Goal: Obtain resource: Download file/media

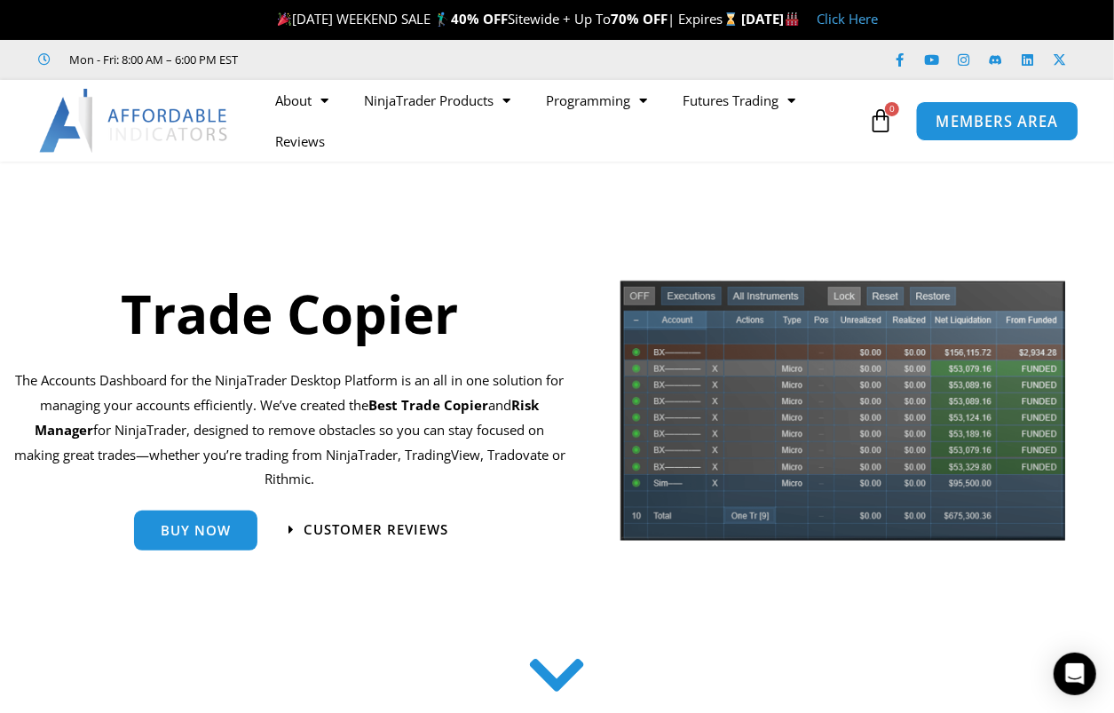
click at [965, 119] on span "MEMBERS AREA" at bounding box center [997, 121] width 122 height 15
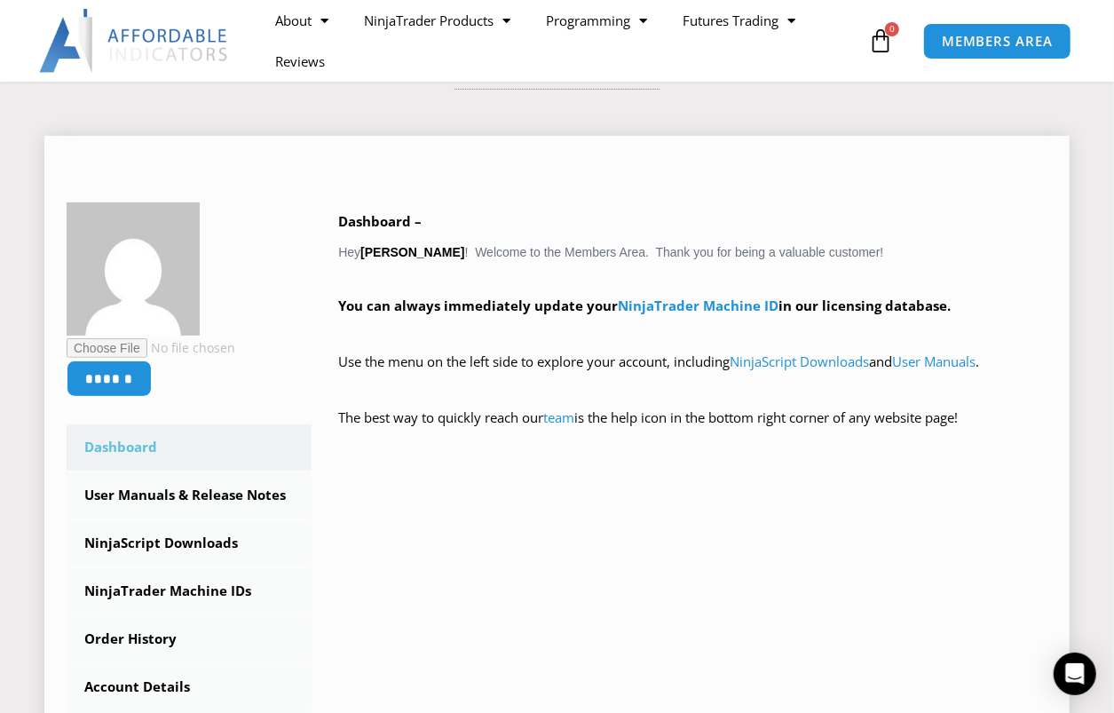
scroll to position [283, 0]
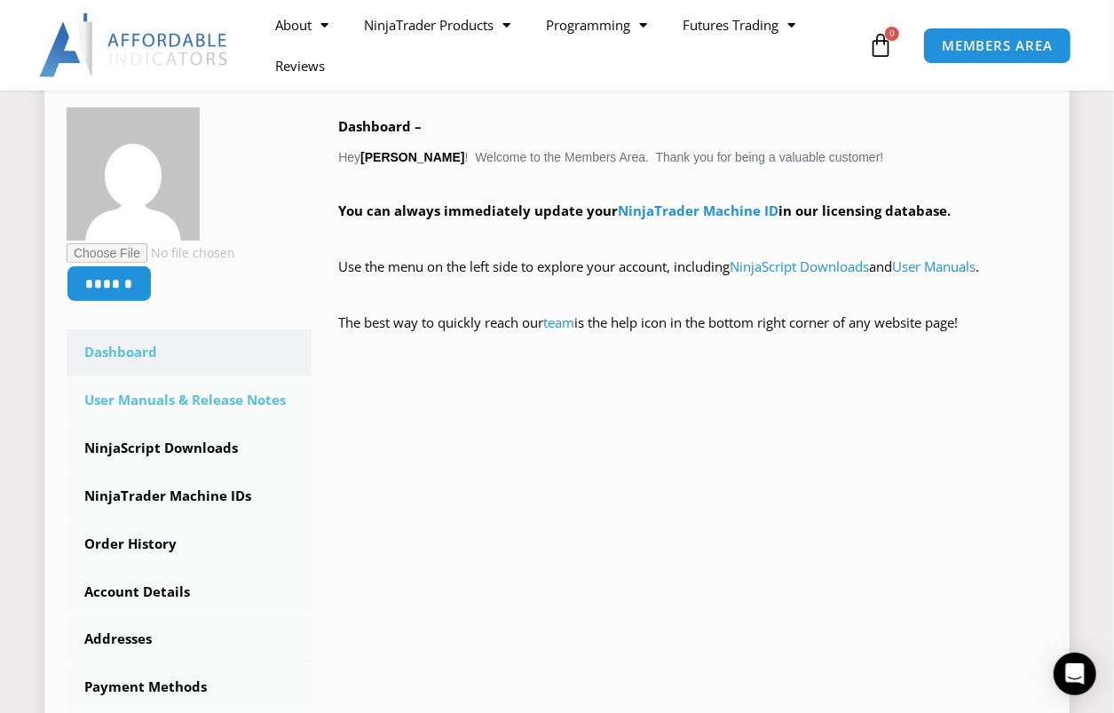
click at [169, 398] on link "User Manuals & Release Notes" at bounding box center [189, 400] width 245 height 46
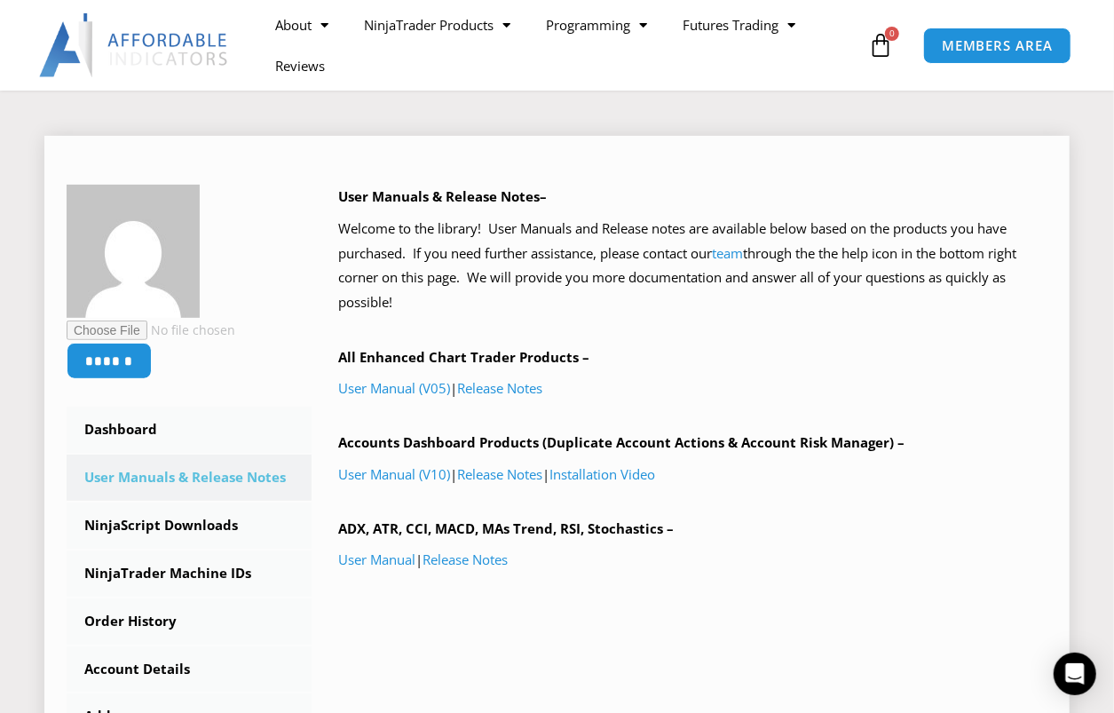
scroll to position [283, 0]
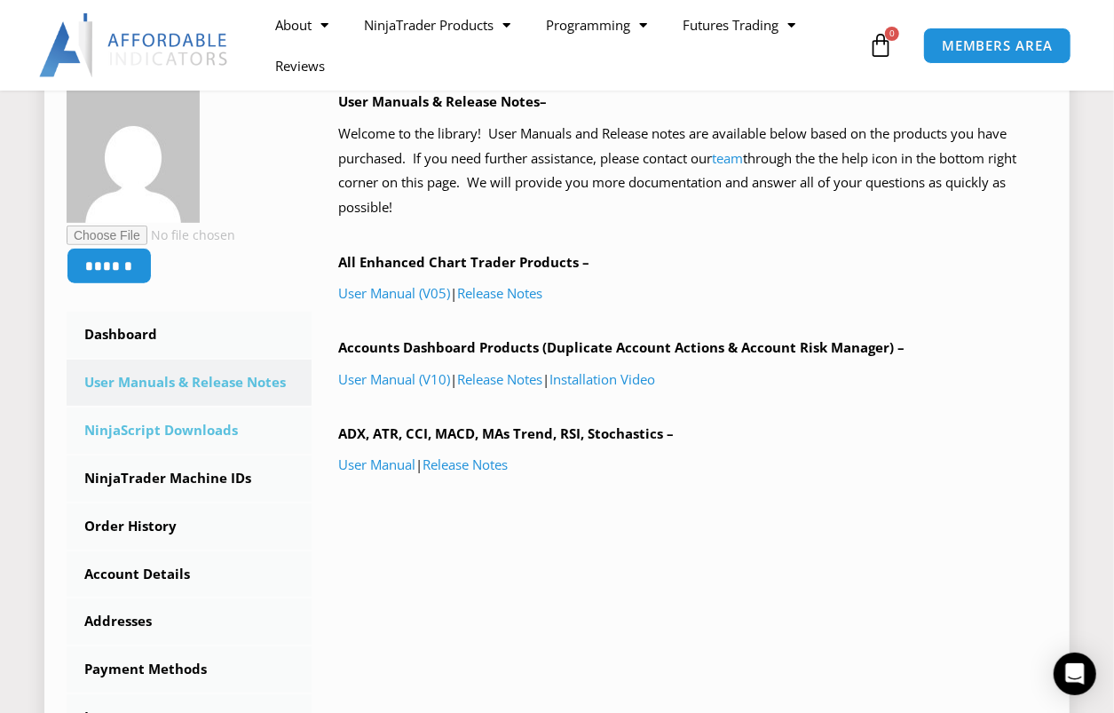
click at [143, 426] on link "NinjaScript Downloads" at bounding box center [189, 430] width 245 height 46
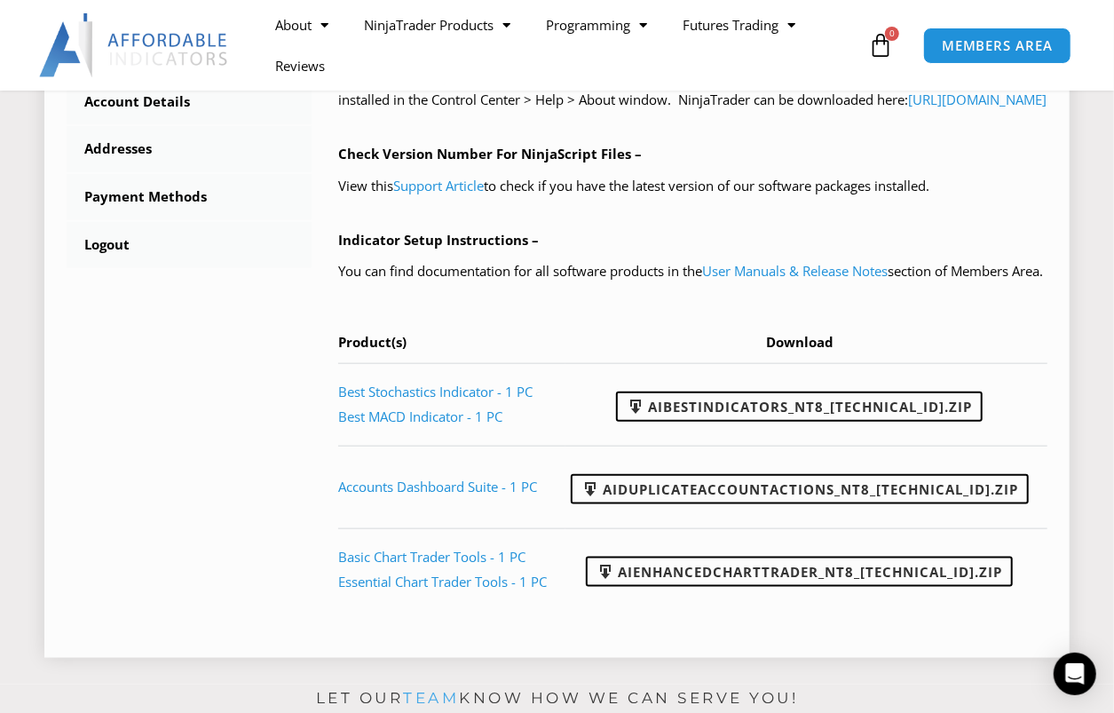
scroll to position [849, 0]
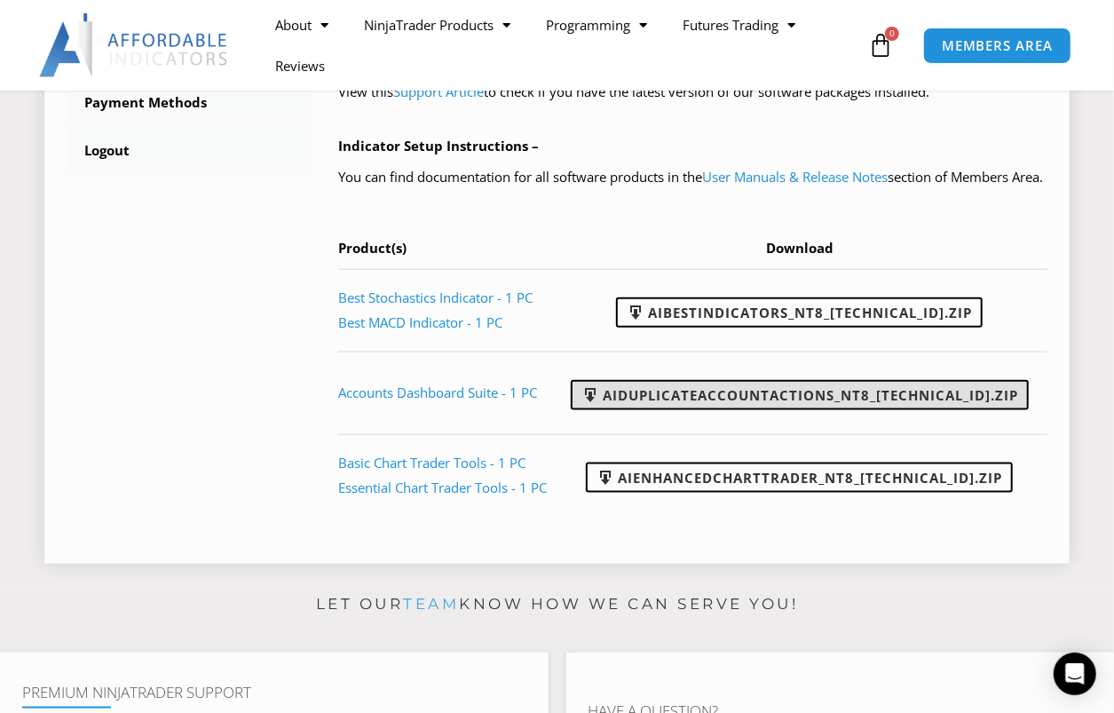
click at [739, 410] on link "AIDuplicateAccountActions_NT8_25.2.5.1.zip" at bounding box center [800, 395] width 458 height 30
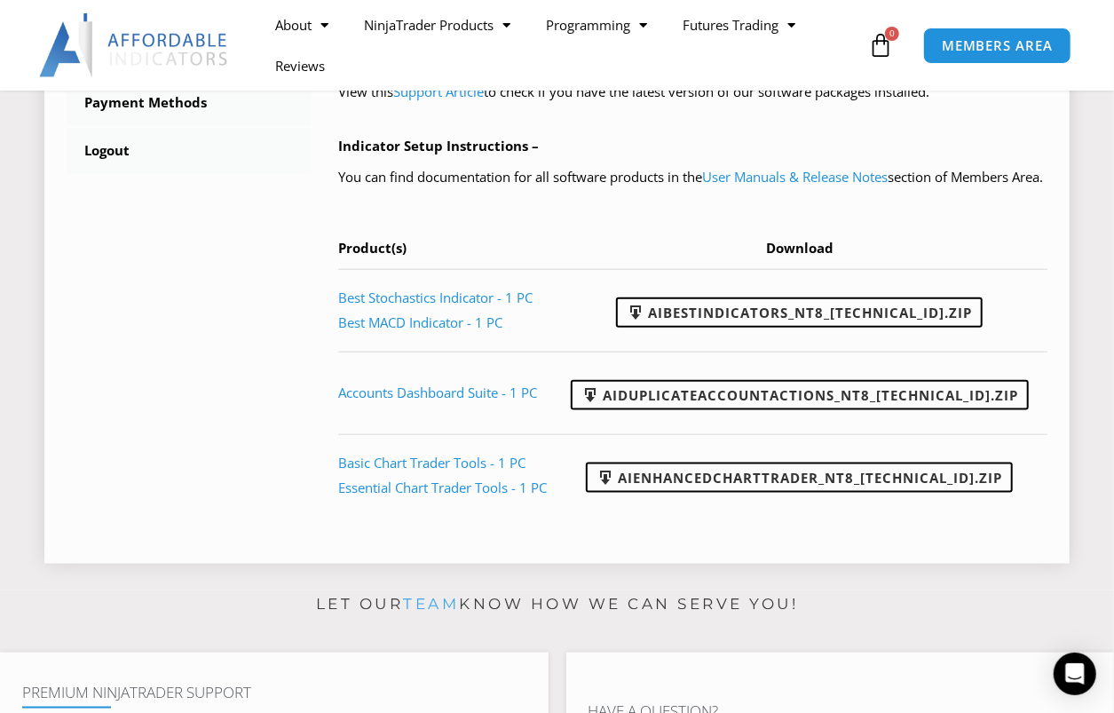
click at [255, 303] on div "****** Dashboard Subscriptions User Manuals & Release Notes NinjaScript Downloa…" at bounding box center [557, 32] width 981 height 1018
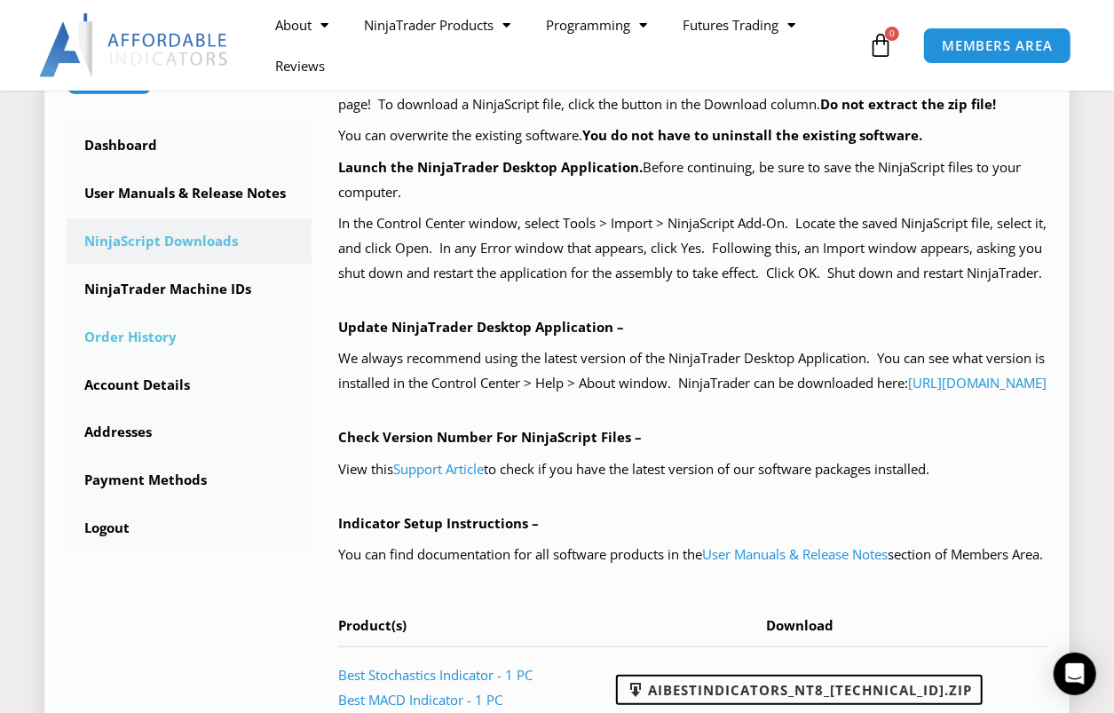
scroll to position [377, 0]
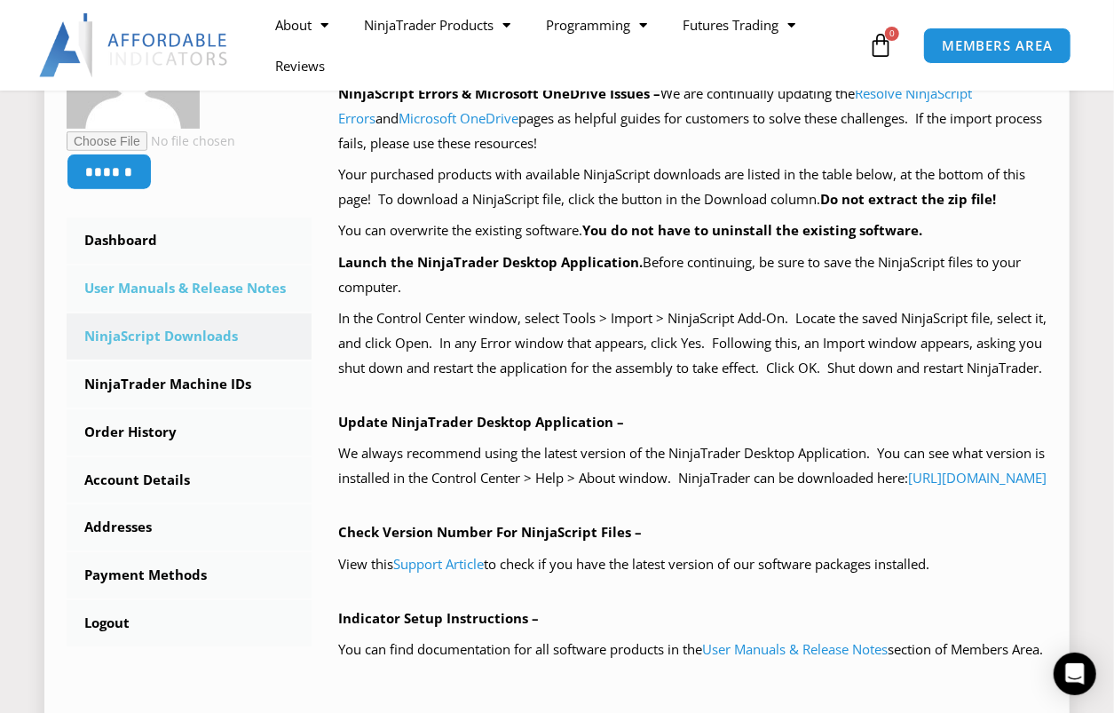
click at [210, 288] on link "User Manuals & Release Notes" at bounding box center [189, 288] width 245 height 46
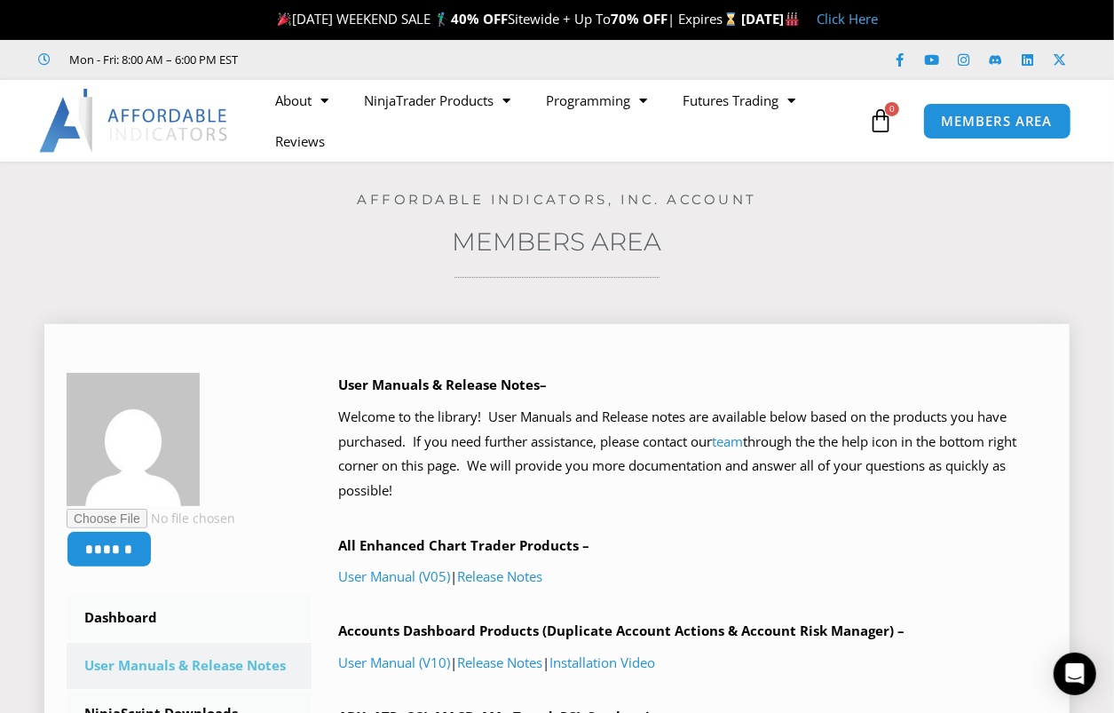
scroll to position [94, 0]
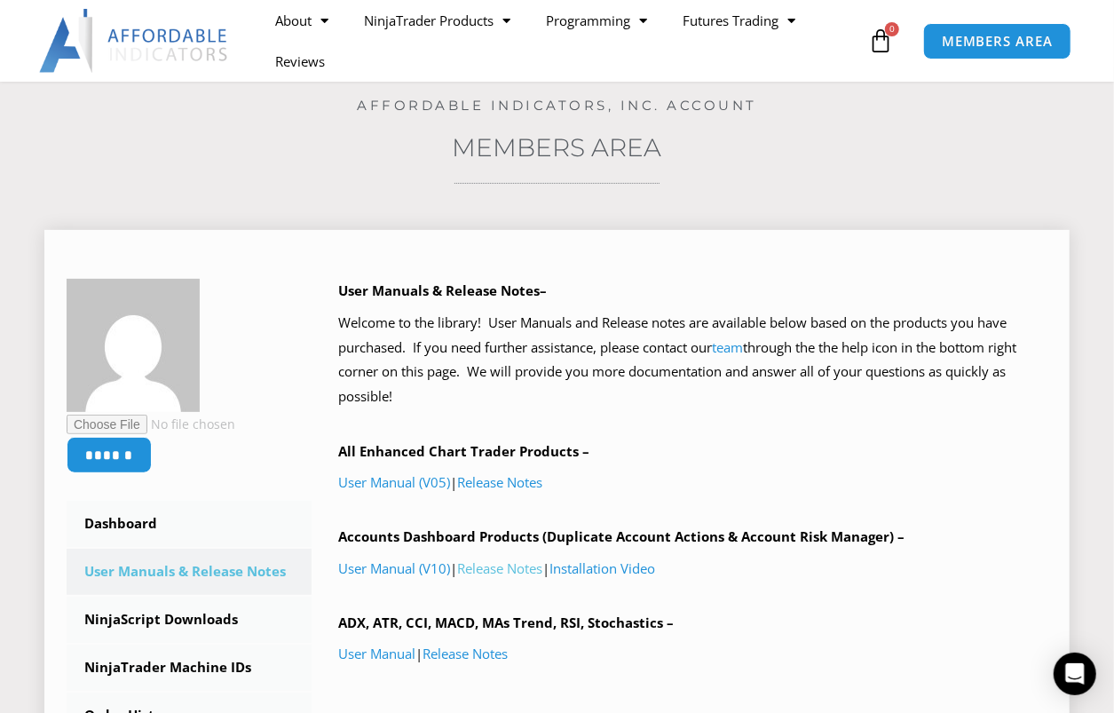
click at [501, 565] on link "Release Notes" at bounding box center [499, 568] width 85 height 18
click at [604, 567] on link "Installation Video" at bounding box center [602, 568] width 106 height 18
